Goal: Information Seeking & Learning: Learn about a topic

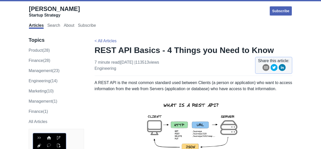
scroll to position [235, 0]
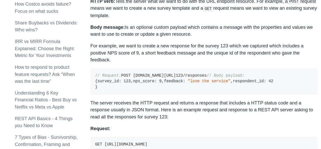
scroll to position [303, 0]
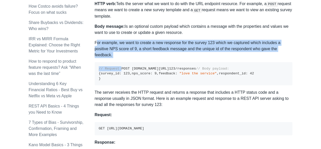
drag, startPoint x: 96, startPoint y: 42, endPoint x: 119, endPoint y: 67, distance: 34.5
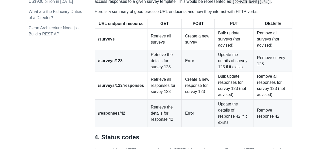
scroll to position [700, 0]
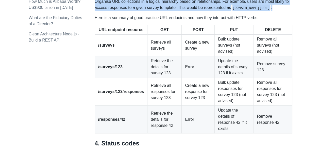
drag, startPoint x: 95, startPoint y: 41, endPoint x: 265, endPoint y: 93, distance: 178.0
copy div "For example, we want to create a new response for the survey 123 which we captu…"
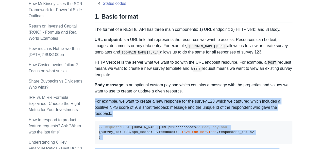
scroll to position [238, 0]
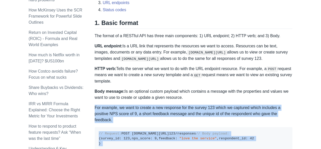
click at [175, 128] on pre "// Request: POST [DOMAIN_NAME][URL] 123 /responses // Body payload: { survey_id…" at bounding box center [194, 138] width 198 height 23
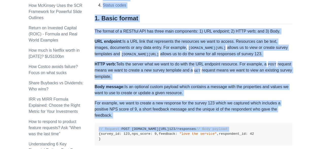
scroll to position [246, 0]
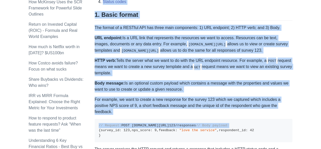
drag, startPoint x: 95, startPoint y: 96, endPoint x: 196, endPoint y: 86, distance: 101.8
copy div "An Application Programming Interface (API) is a way for two computers to talk t…"
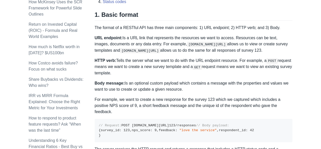
click at [174, 111] on p "For example, we want to create a new response for the survey 123 which we captu…" at bounding box center [194, 105] width 198 height 18
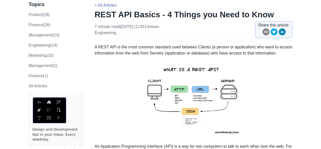
scroll to position [35, 0]
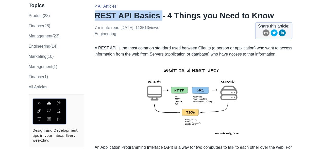
drag, startPoint x: 153, startPoint y: 17, endPoint x: 96, endPoint y: 18, distance: 57.4
click at [96, 18] on h1 "REST API Basics - 4 Things you Need to Know" at bounding box center [194, 15] width 198 height 10
copy h1 "REST API Basics"
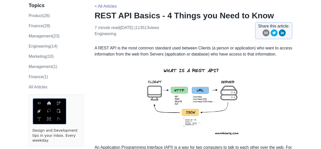
click at [115, 89] on p at bounding box center [194, 100] width 198 height 79
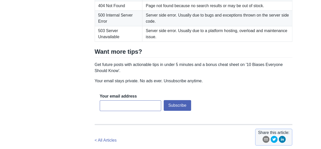
scroll to position [908, 0]
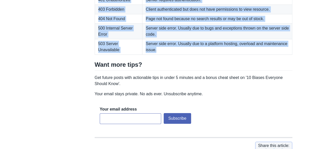
drag, startPoint x: 96, startPoint y: 12, endPoint x: 172, endPoint y: 131, distance: 140.2
copy div "4. Status codes Upon receiving a HTTP request in the basic RESTful format the s…"
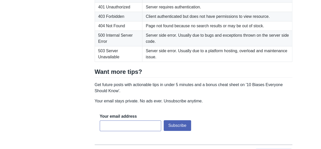
scroll to position [890, 0]
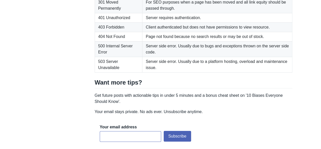
drag, startPoint x: 96, startPoint y: 55, endPoint x: 320, endPoint y: 15, distance: 228.2
copy div "Here is a summary of good practice URL endpoints and how they interact with HTT…"
